Goal: Task Accomplishment & Management: Manage account settings

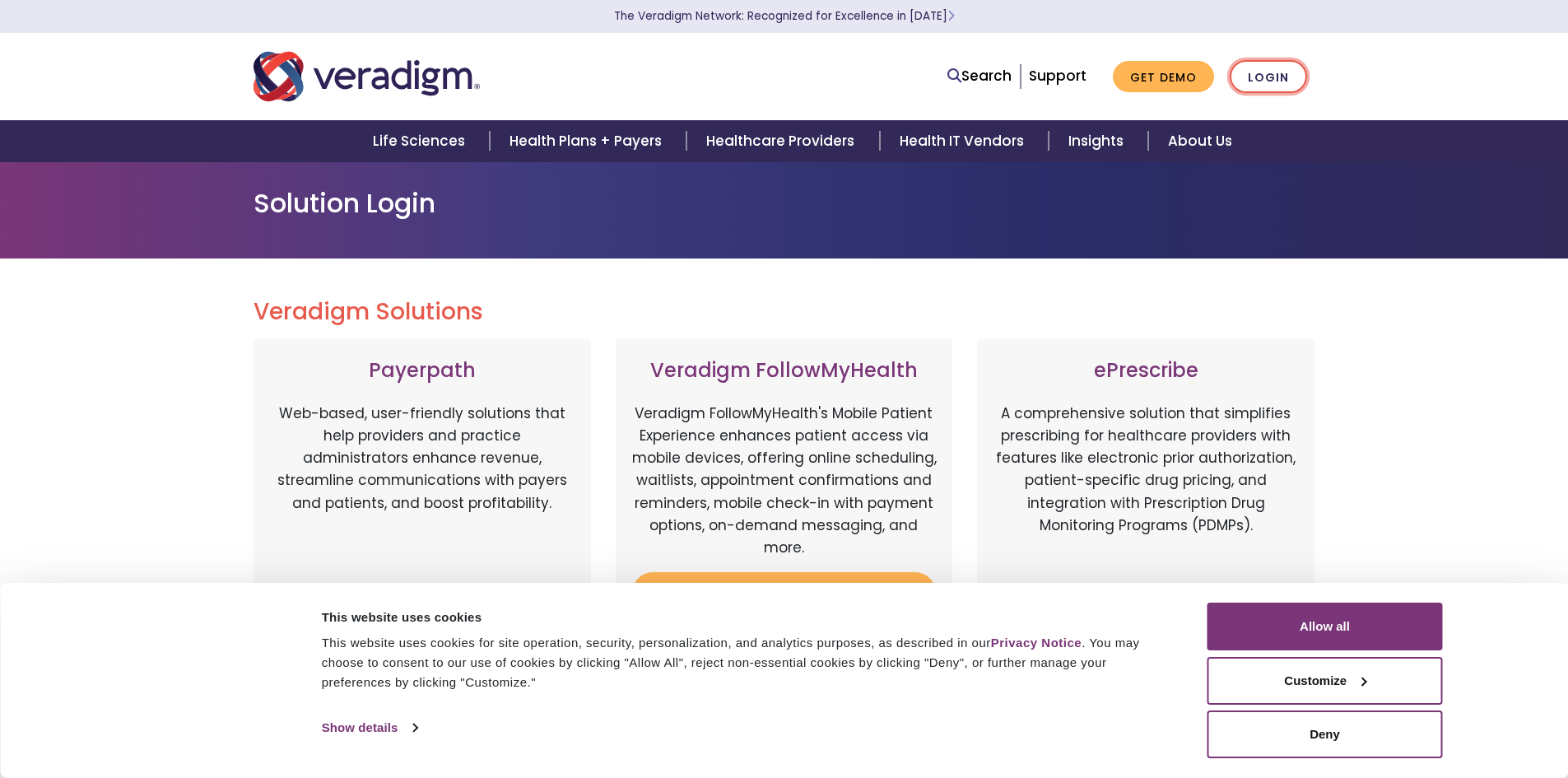
click at [1270, 82] on link "Login" at bounding box center [1268, 77] width 77 height 34
click at [1276, 75] on link "Login" at bounding box center [1268, 77] width 77 height 34
click at [1346, 613] on button "Allow all" at bounding box center [1324, 627] width 235 height 48
